Goal: Information Seeking & Learning: Learn about a topic

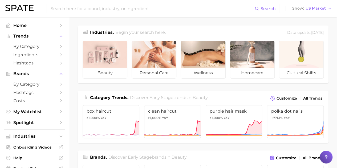
click at [143, 2] on div "Search Show US Market" at bounding box center [168, 8] width 327 height 17
click at [142, 5] on input at bounding box center [152, 8] width 205 height 9
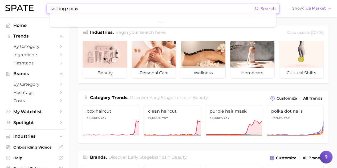
type input "setting spray"
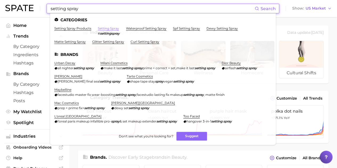
click at [108, 27] on link "setting spray" at bounding box center [108, 28] width 21 height 4
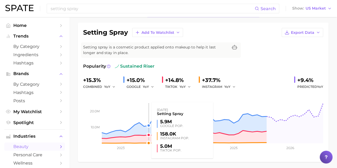
scroll to position [27, 0]
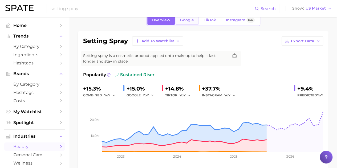
click at [191, 19] on span "Google" at bounding box center [187, 20] width 14 height 5
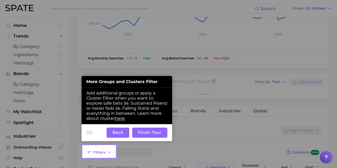
scroll to position [148, 0]
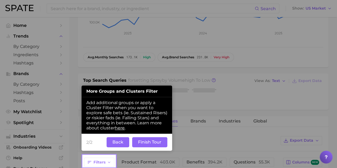
click at [110, 136] on div "2/2 Back Finish Tour" at bounding box center [127, 142] width 91 height 17
click at [113, 139] on button "Back" at bounding box center [118, 142] width 23 height 10
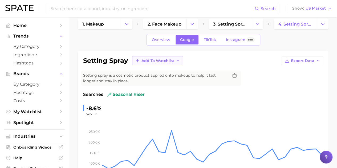
scroll to position [0, 0]
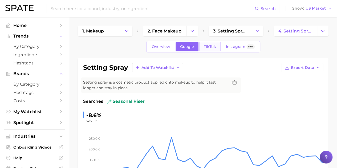
click at [210, 47] on span "TikTok" at bounding box center [210, 47] width 12 height 5
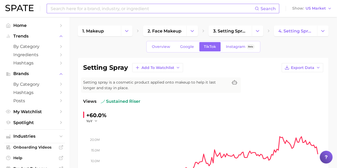
click at [91, 8] on input at bounding box center [152, 8] width 205 height 9
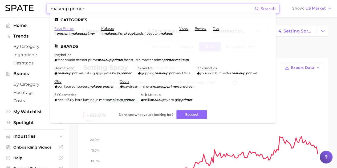
type input "makeup primer"
click at [69, 29] on link "face primer" at bounding box center [64, 28] width 20 height 4
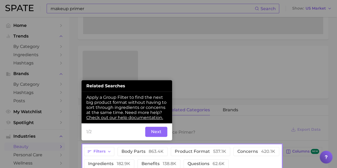
scroll to position [165, 0]
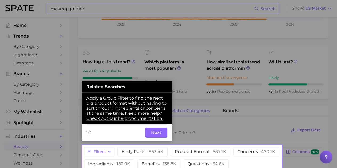
click at [157, 135] on button "Next" at bounding box center [156, 133] width 22 height 10
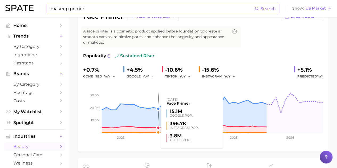
scroll to position [0, 0]
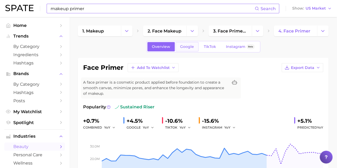
click at [187, 45] on span "Google" at bounding box center [187, 47] width 14 height 5
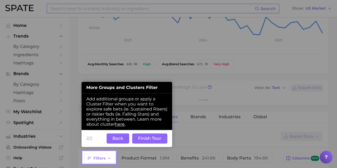
scroll to position [154, 0]
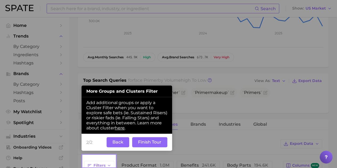
click at [114, 144] on button "Back" at bounding box center [118, 142] width 23 height 10
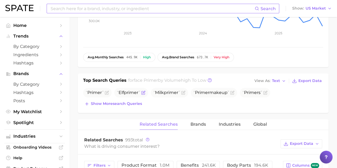
scroll to position [0, 0]
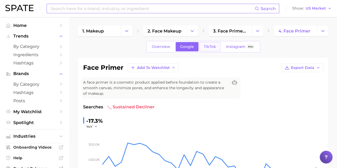
click at [204, 47] on span "TikTok" at bounding box center [210, 47] width 12 height 5
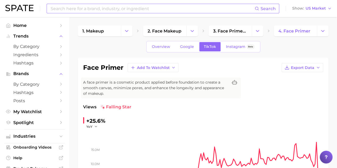
click at [100, 7] on input at bounding box center [152, 8] width 205 height 9
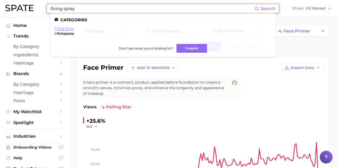
type input "fixing spray"
click at [68, 27] on link "fixing spray" at bounding box center [63, 28] width 19 height 4
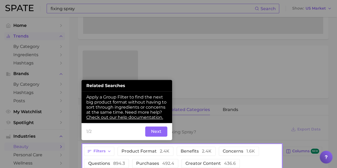
scroll to position [159, 0]
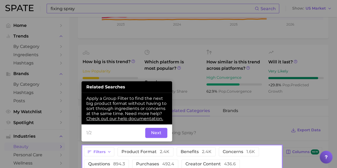
click at [152, 136] on button "Next" at bounding box center [156, 133] width 22 height 10
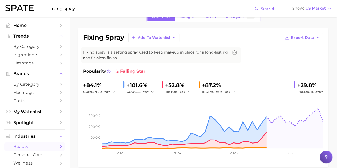
scroll to position [0, 0]
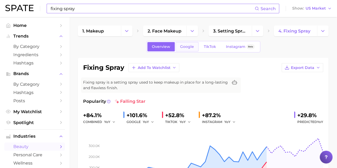
click at [185, 45] on span "Google" at bounding box center [187, 47] width 14 height 5
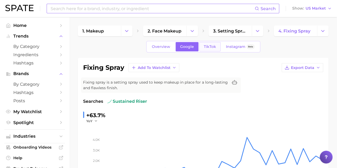
click at [217, 51] on link "TikTok" at bounding box center [210, 46] width 21 height 9
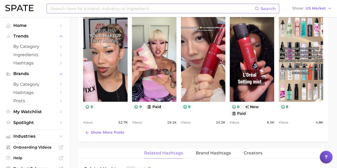
scroll to position [298, 0]
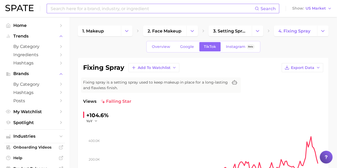
click at [123, 10] on input at bounding box center [152, 8] width 205 height 9
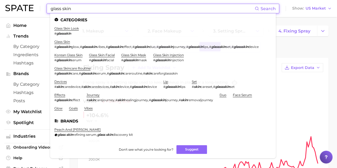
type input "glass skin"
click at [66, 41] on link "glass skin" at bounding box center [62, 42] width 16 height 4
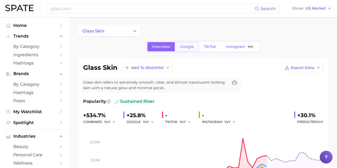
click at [182, 49] on span "Google" at bounding box center [187, 47] width 14 height 5
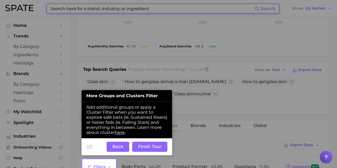
scroll to position [160, 0]
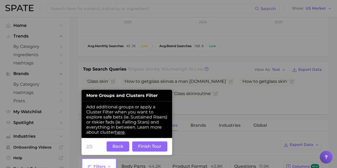
click at [113, 145] on button "Back" at bounding box center [118, 147] width 23 height 10
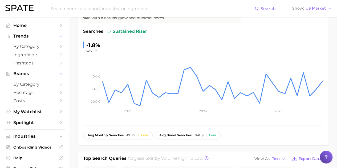
scroll to position [26, 0]
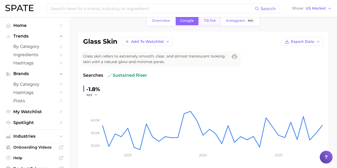
click at [204, 25] on link "TikTok" at bounding box center [210, 20] width 21 height 9
